Goal: Information Seeking & Learning: Learn about a topic

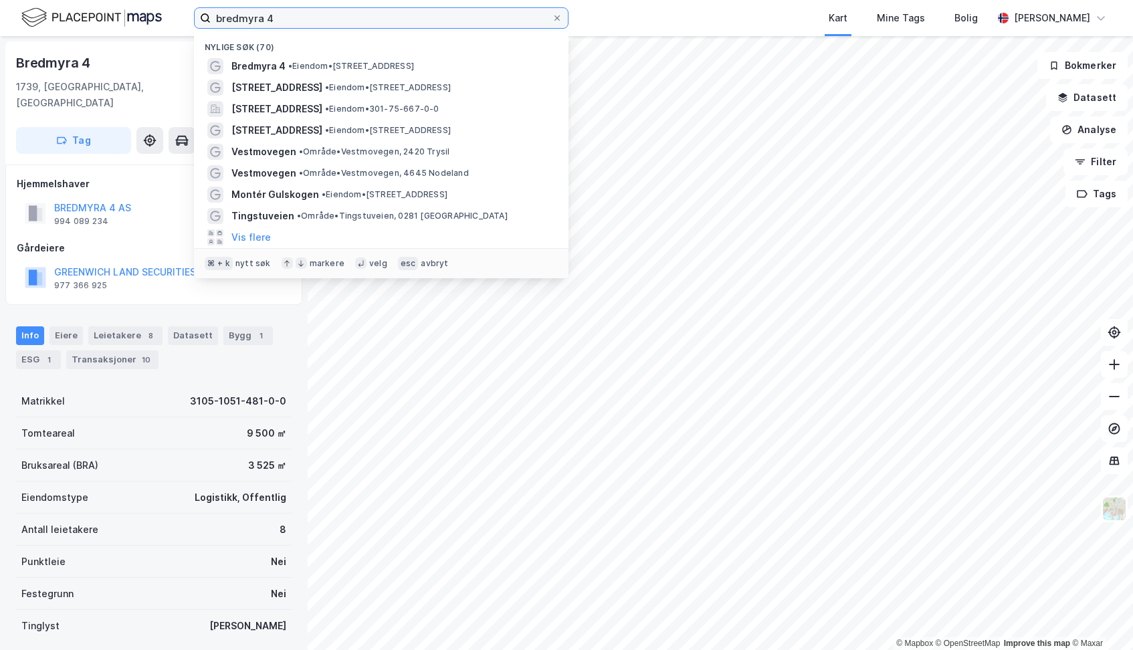
click at [315, 23] on input "bredmyra 4" at bounding box center [381, 18] width 341 height 20
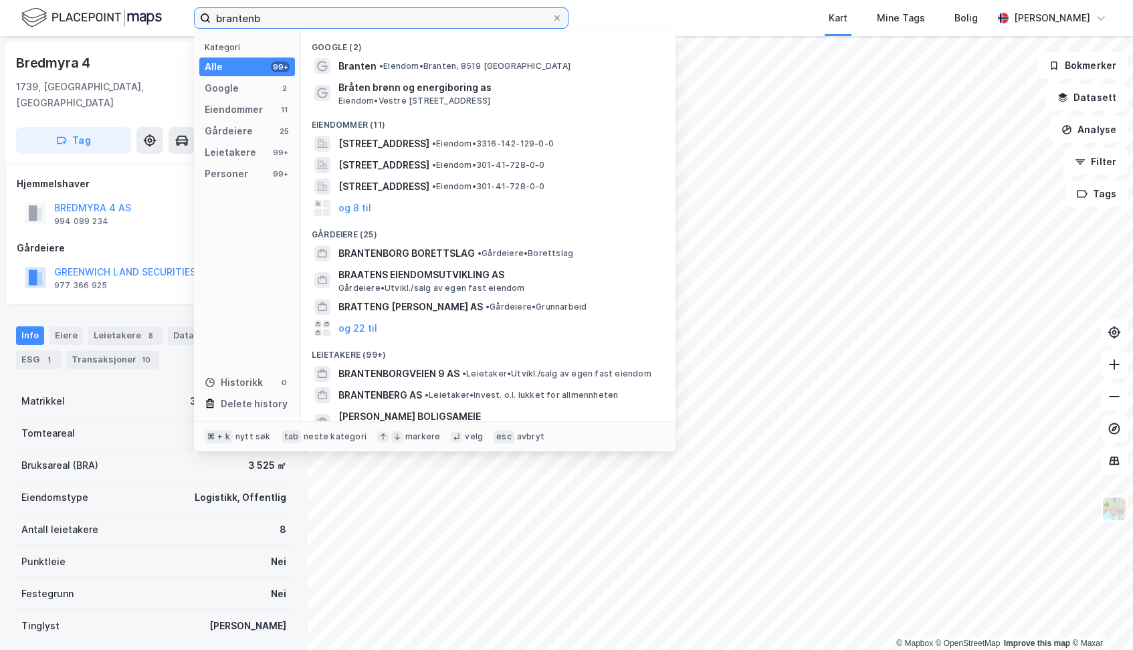
type input "brantenbo"
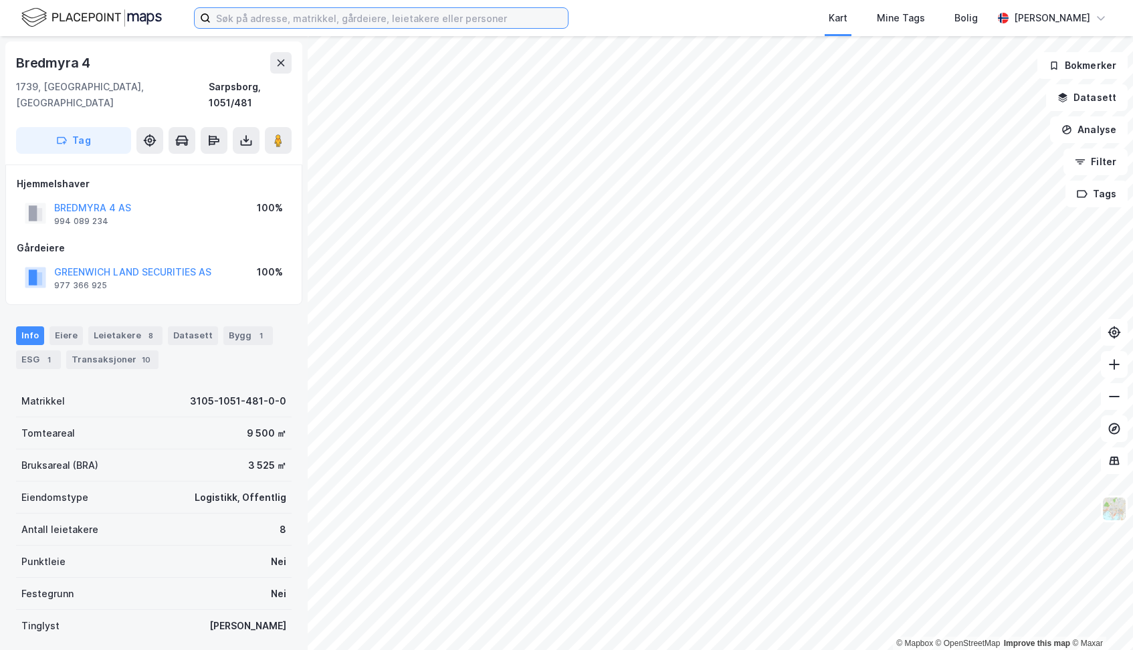
click at [298, 15] on input at bounding box center [389, 18] width 357 height 20
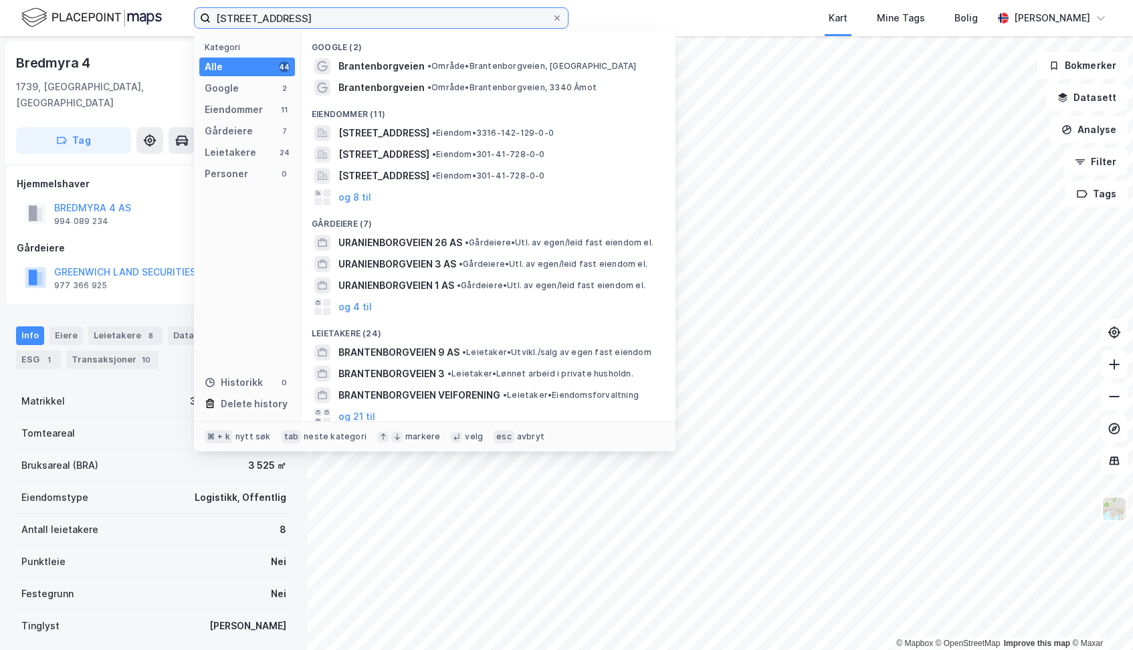
type input "[STREET_ADDRESS]"
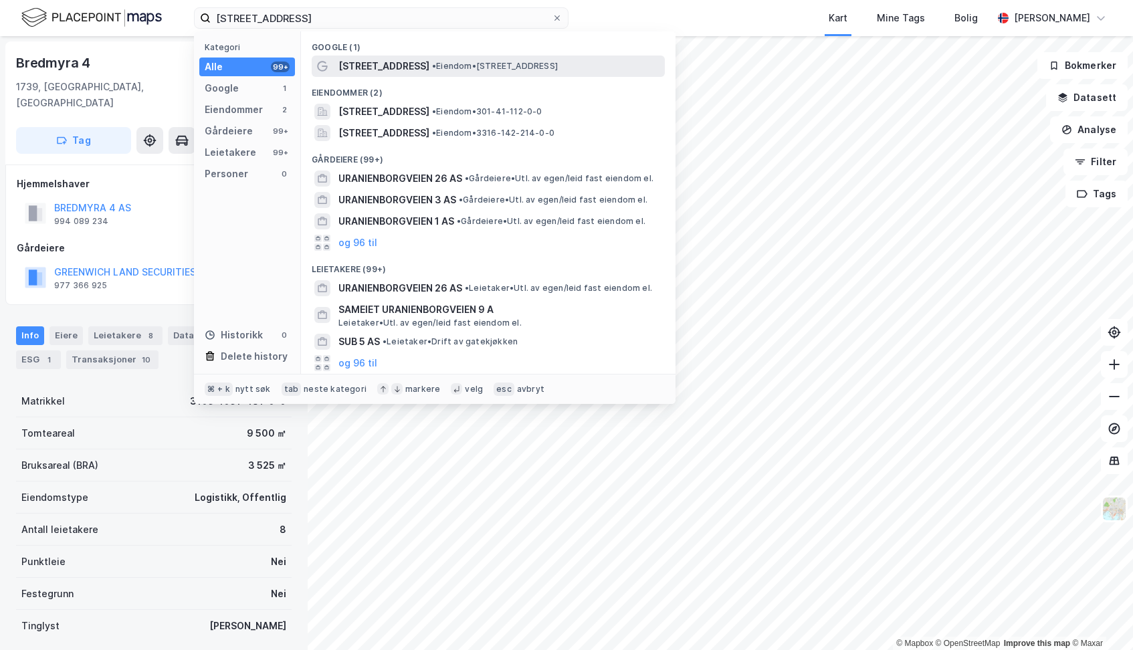
click at [357, 65] on span "[STREET_ADDRESS]" at bounding box center [384, 66] width 91 height 16
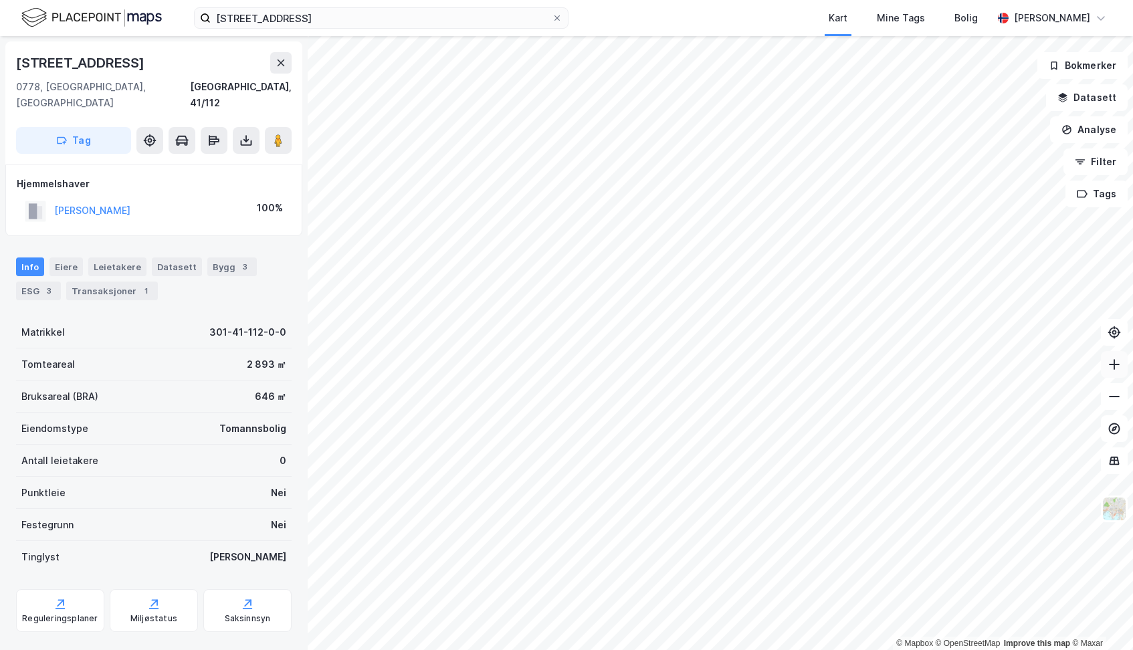
click at [1115, 366] on icon at bounding box center [1114, 364] width 1 height 11
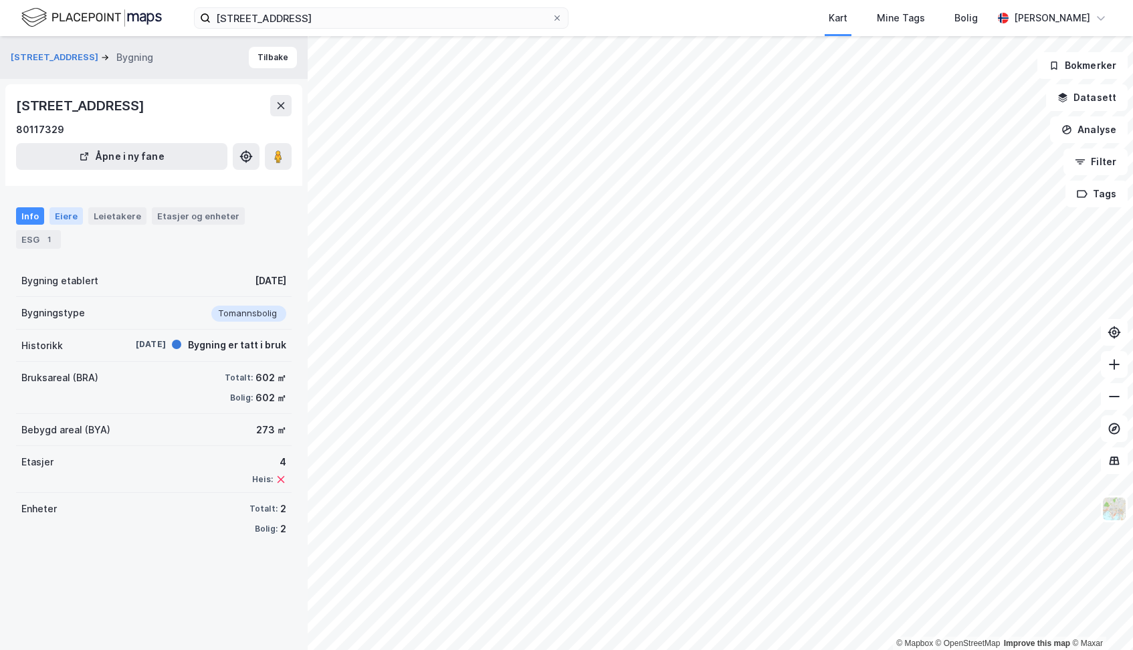
click at [62, 217] on div "Eiere" at bounding box center [66, 215] width 33 height 17
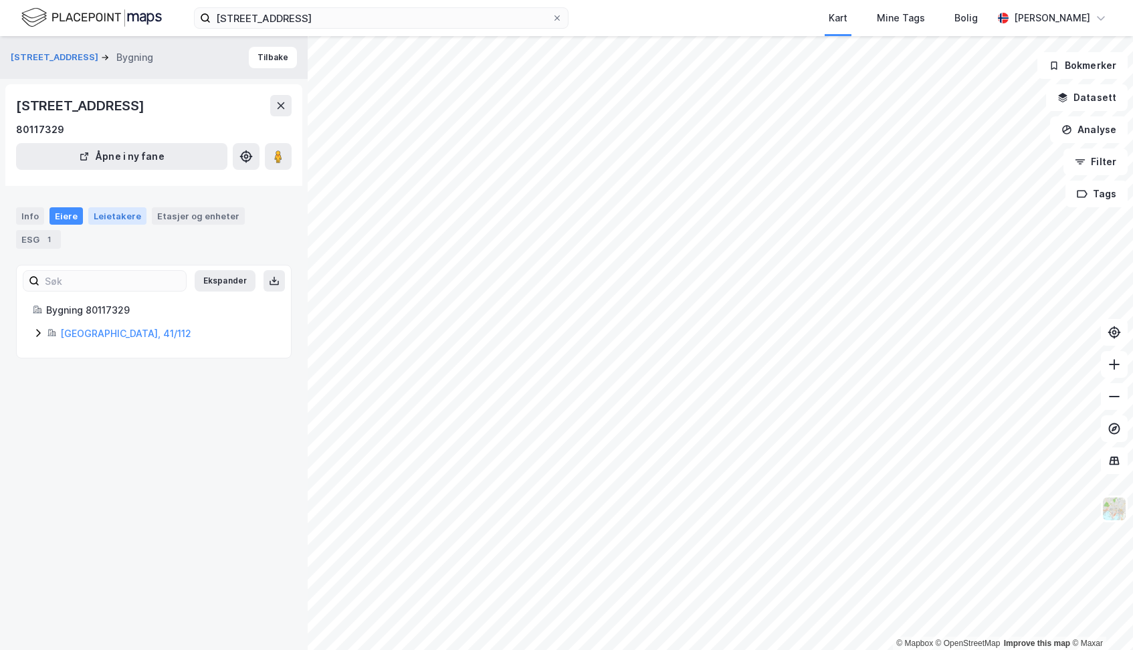
click at [104, 214] on div "Leietakere" at bounding box center [117, 215] width 58 height 17
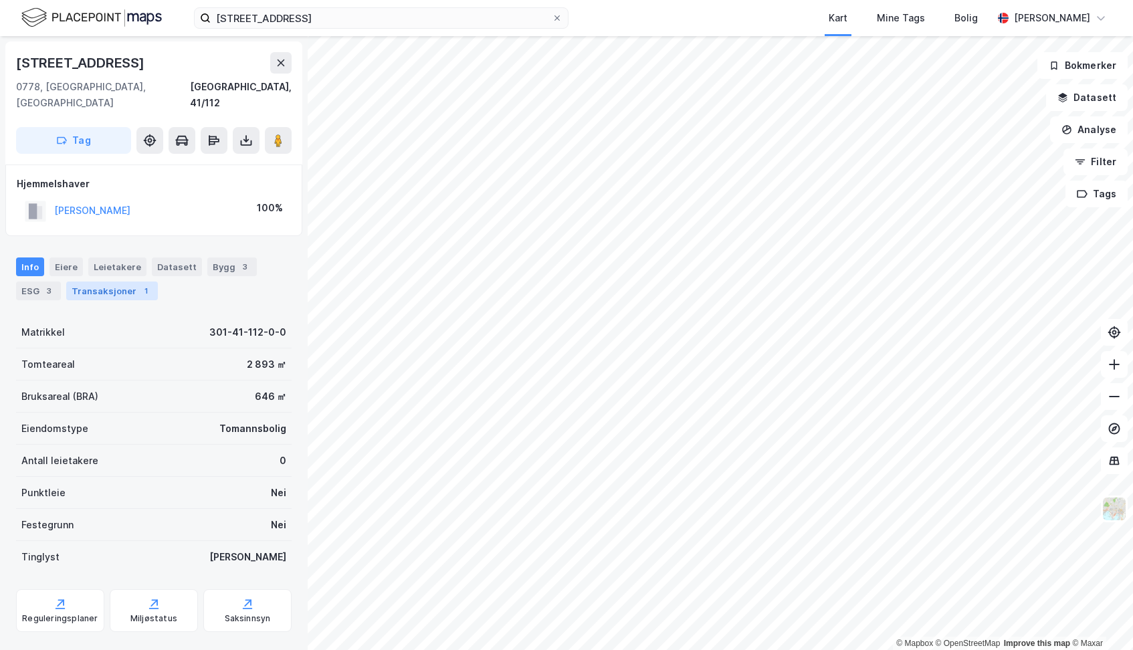
click at [114, 282] on div "Transaksjoner 1" at bounding box center [112, 291] width 92 height 19
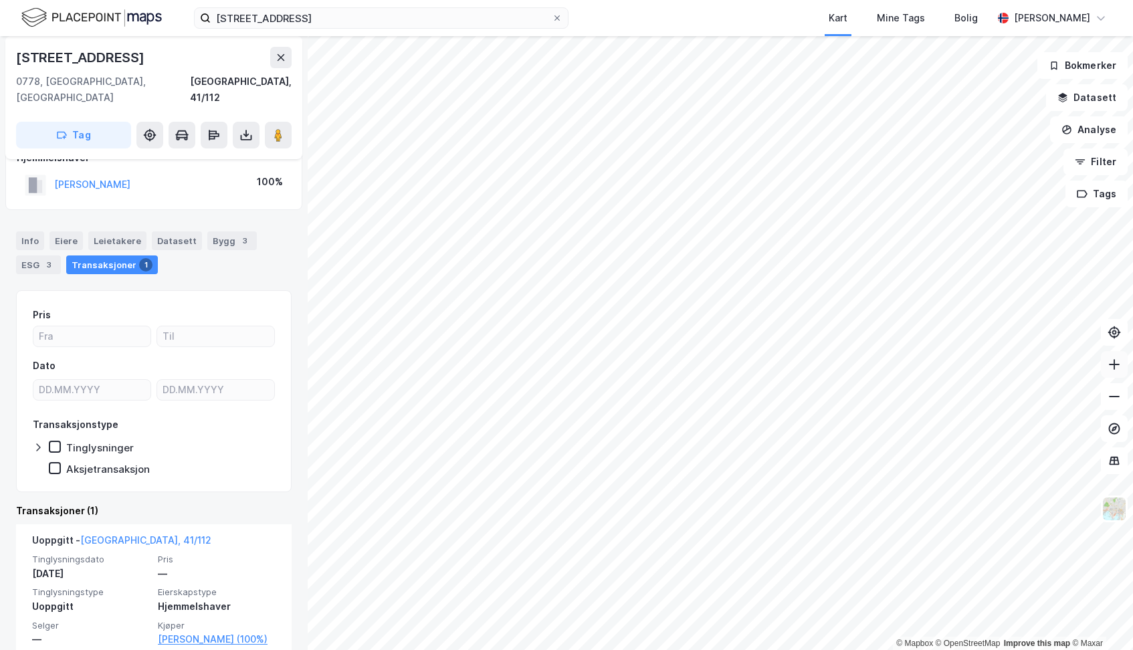
click at [1121, 368] on button at bounding box center [1114, 364] width 27 height 27
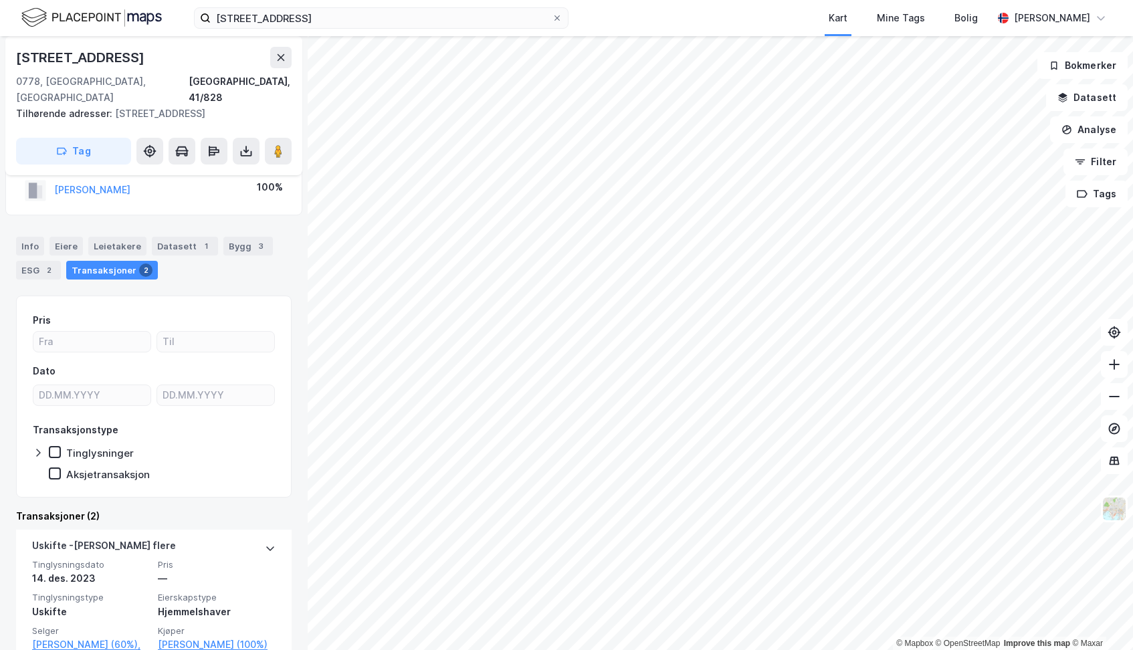
scroll to position [31, 0]
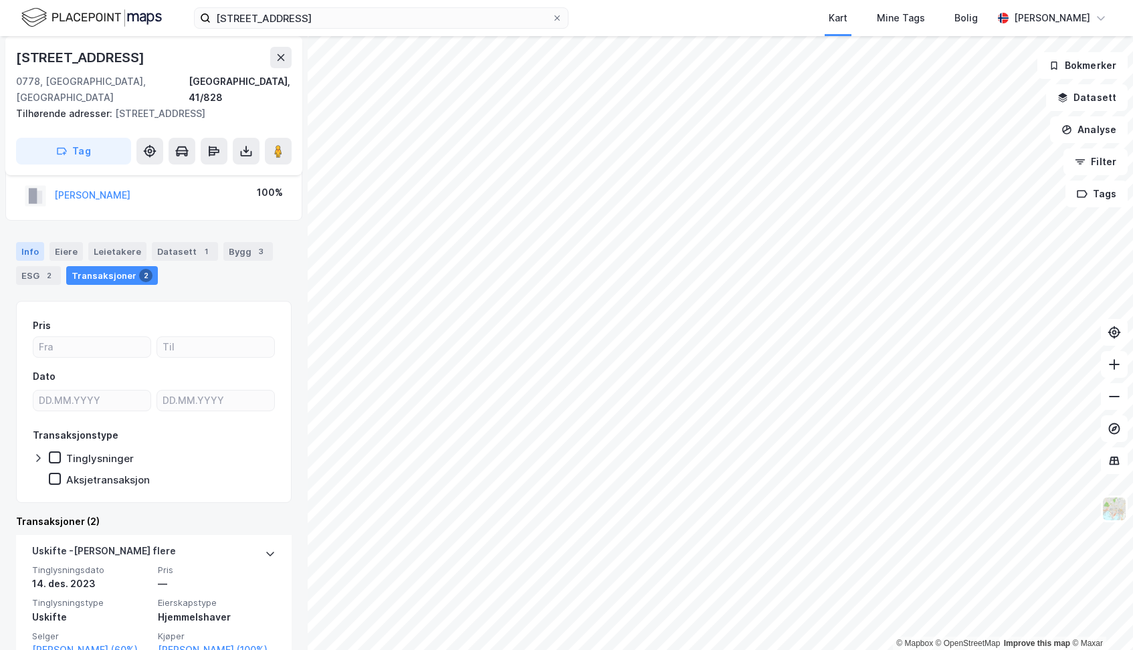
click at [26, 250] on div "Info" at bounding box center [30, 251] width 28 height 19
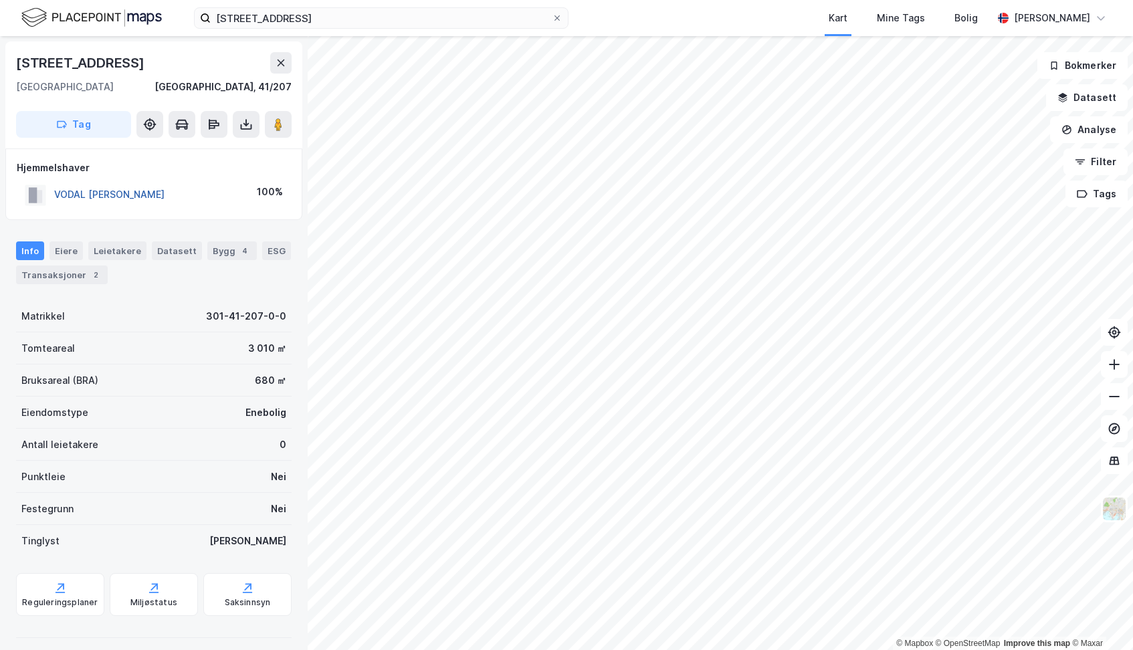
click at [0, 0] on button "VODAL [PERSON_NAME]" at bounding box center [0, 0] width 0 height 0
